Goal: Navigation & Orientation: Find specific page/section

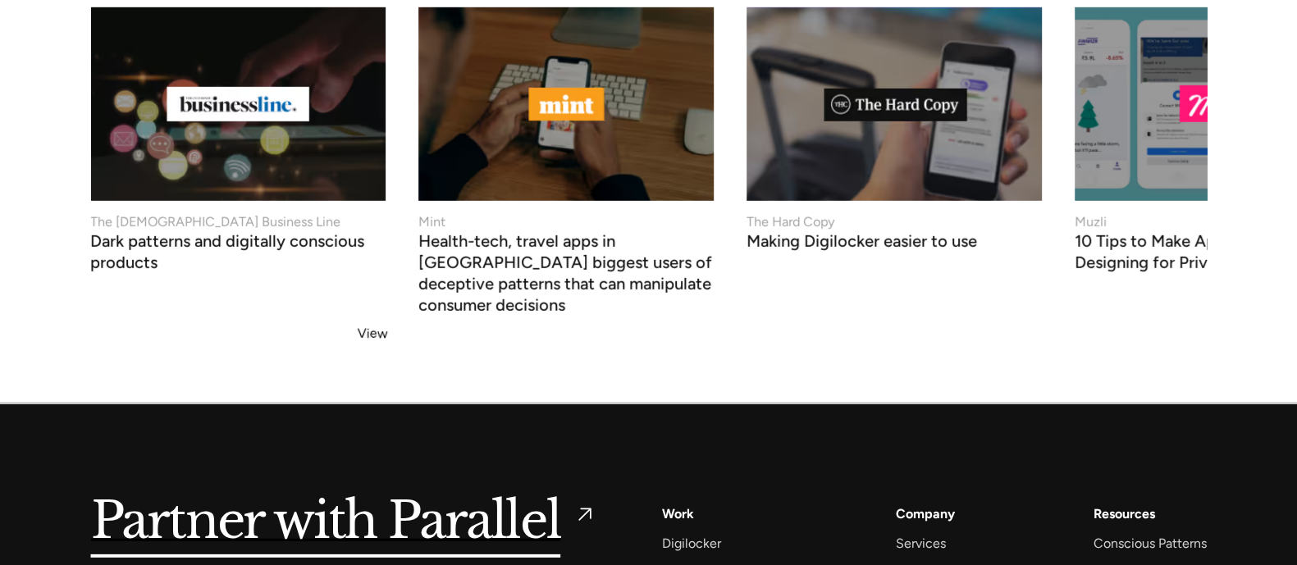
scroll to position [6392, 0]
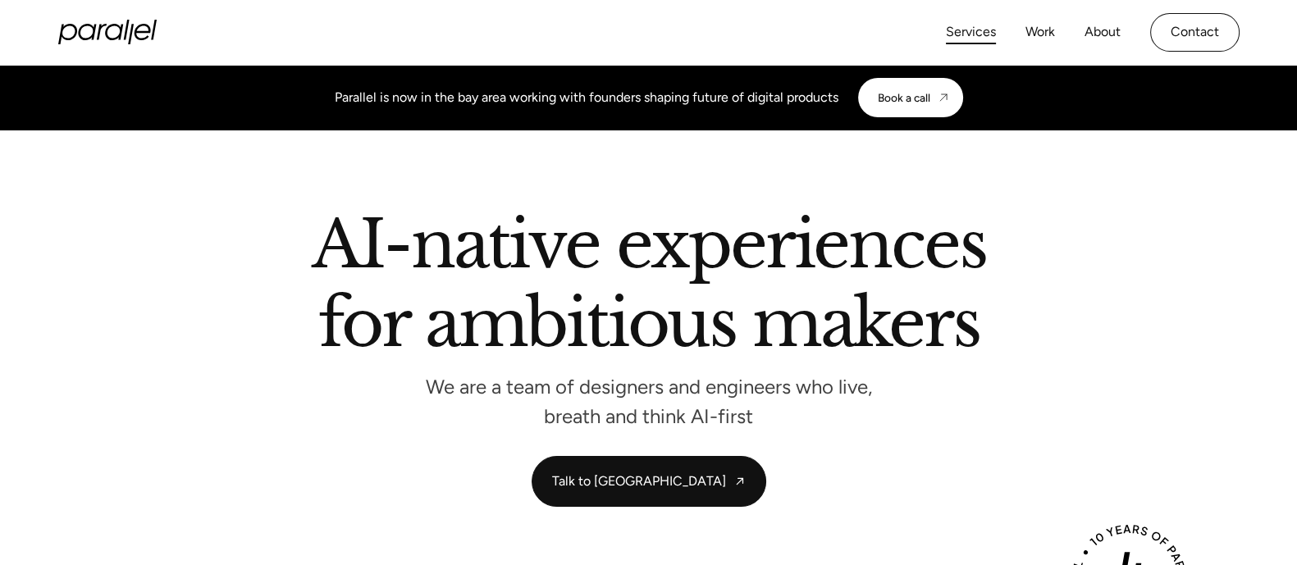
scroll to position [5699, 0]
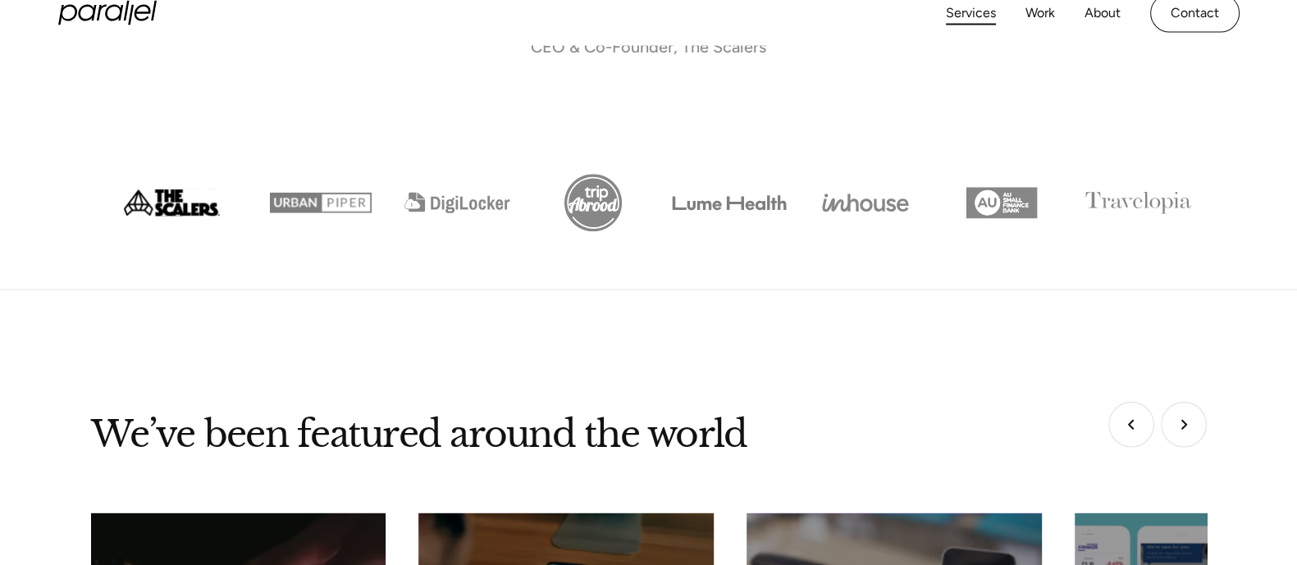
drag, startPoint x: 0, startPoint y: 0, endPoint x: 985, endPoint y: 30, distance: 985.2
click at [985, 30] on div "Services Work About Careers Contact" at bounding box center [1093, 13] width 294 height 39
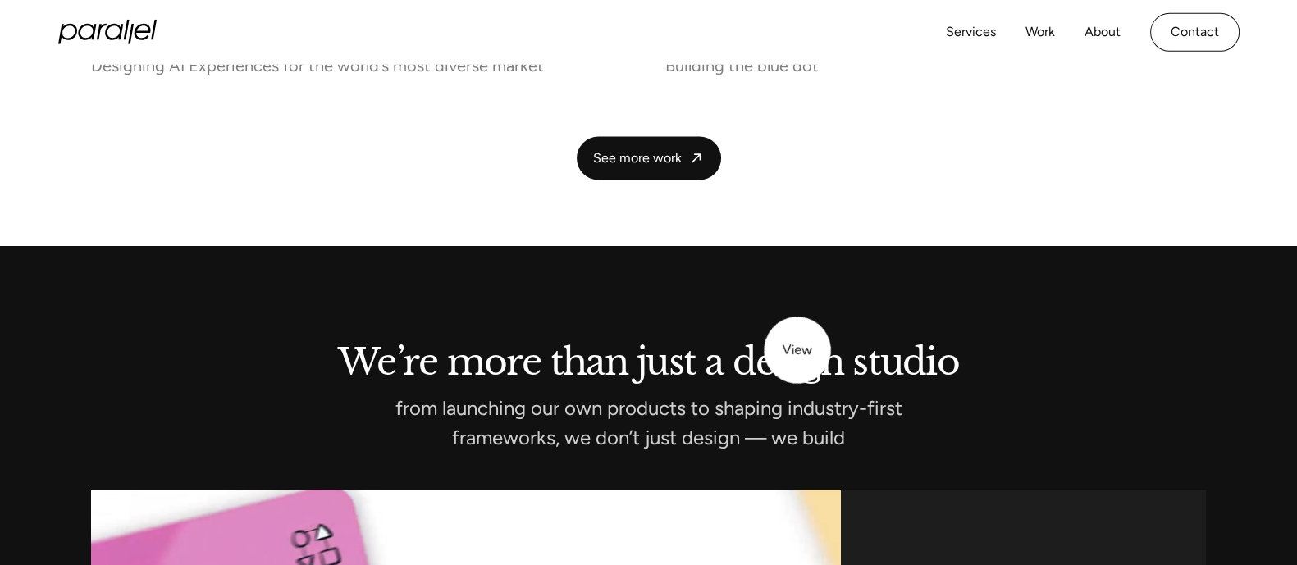
scroll to position [3431, 0]
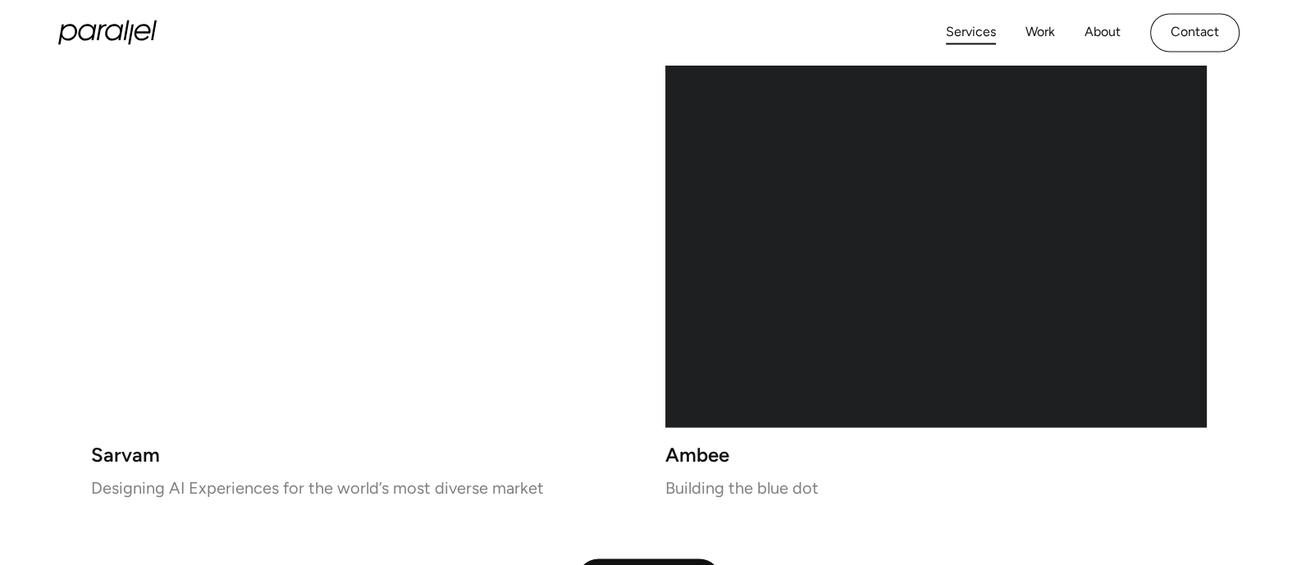
click at [976, 23] on link "Services" at bounding box center [971, 33] width 50 height 24
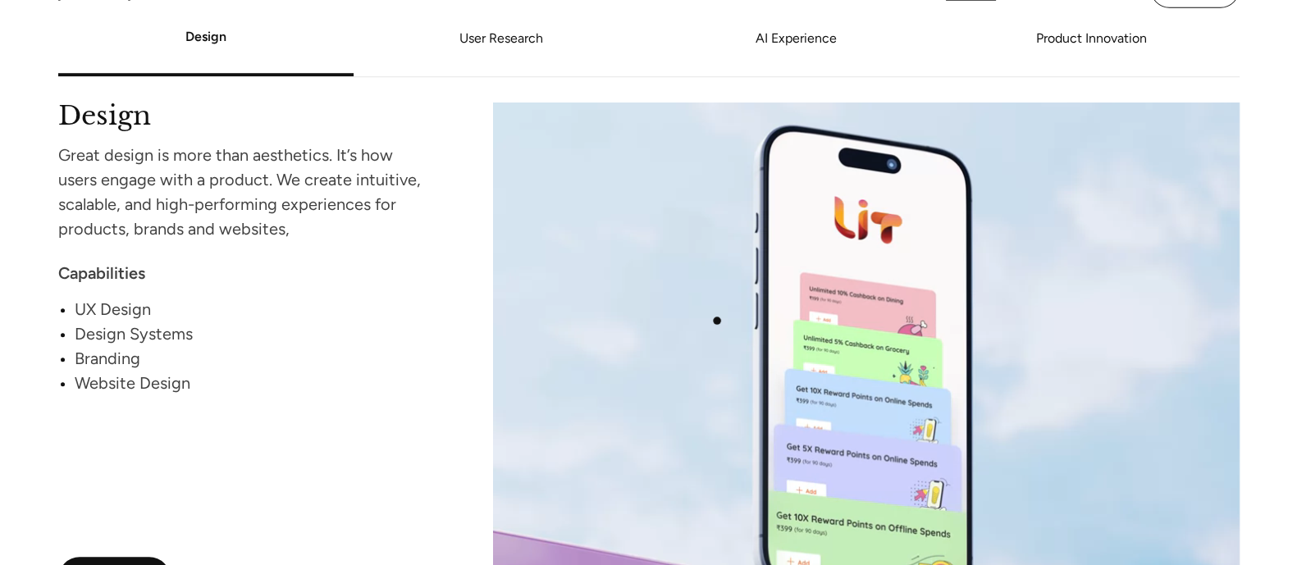
scroll to position [1557, 0]
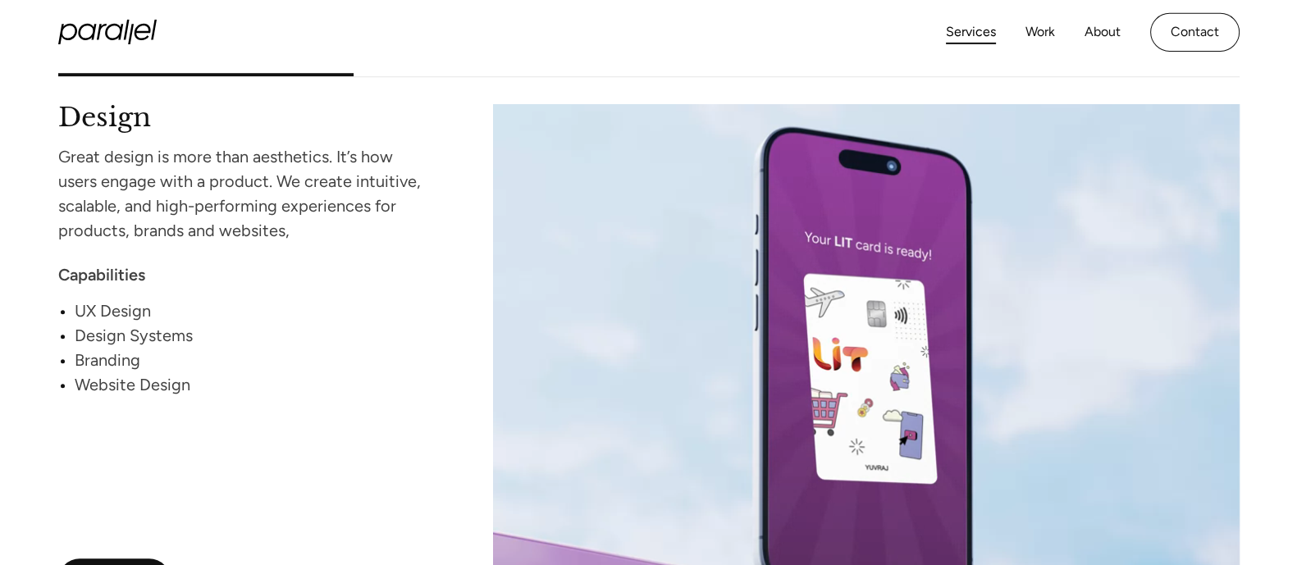
click at [517, 46] on div "Services Work About Careers Contact LinkedIn Twitter (X)" at bounding box center [649, 32] width 1182 height 65
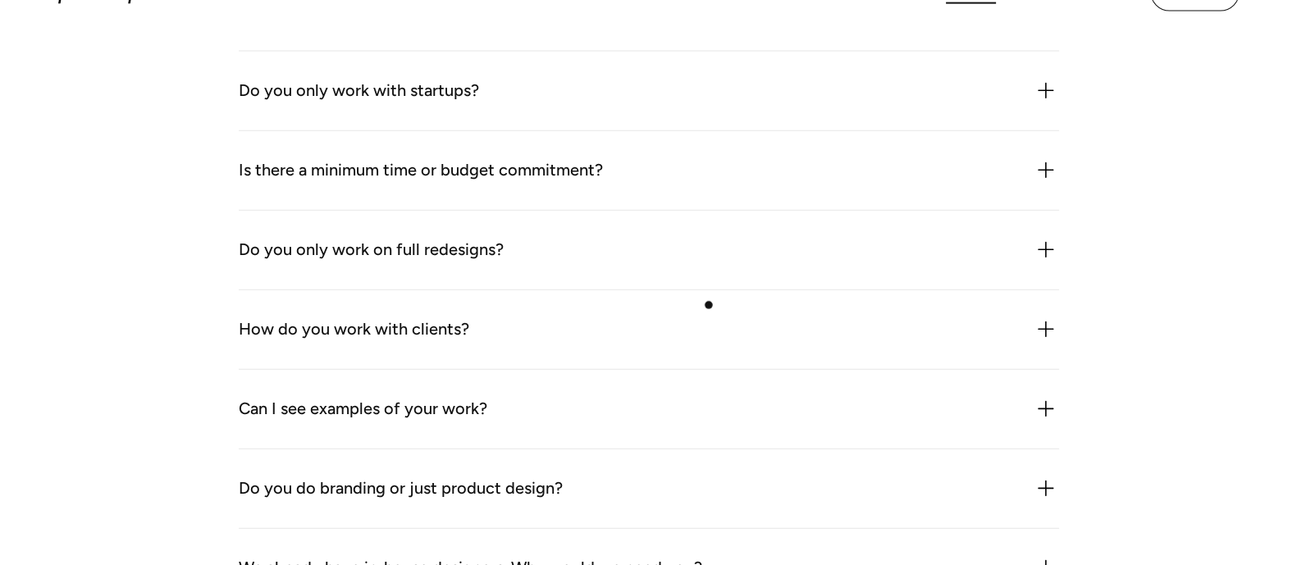
scroll to position [4661, 0]
